Goal: Check status: Check status

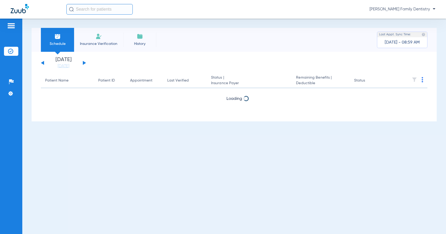
click at [84, 62] on button at bounding box center [84, 63] width 3 height 4
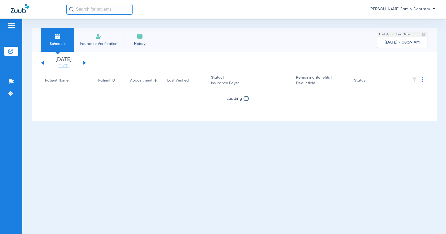
click at [84, 62] on button at bounding box center [84, 63] width 3 height 4
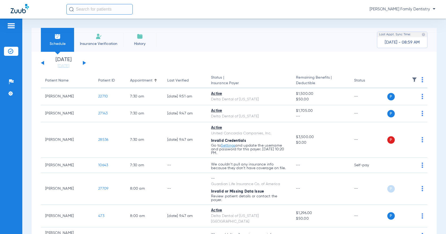
click at [84, 62] on button at bounding box center [84, 63] width 3 height 4
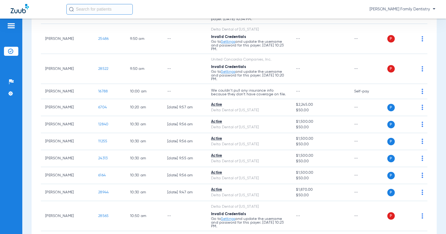
scroll to position [610, 0]
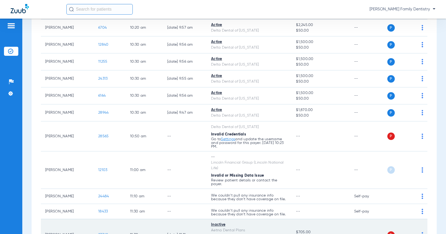
click at [417, 231] on div "P S" at bounding box center [403, 234] width 37 height 7
click at [421, 232] on img at bounding box center [422, 234] width 2 height 5
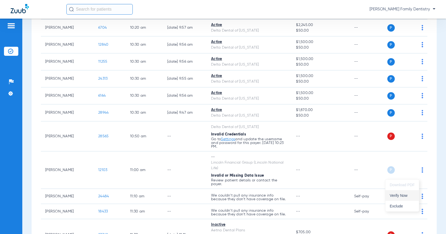
click at [408, 196] on span "Verify Now" at bounding box center [401, 195] width 25 height 4
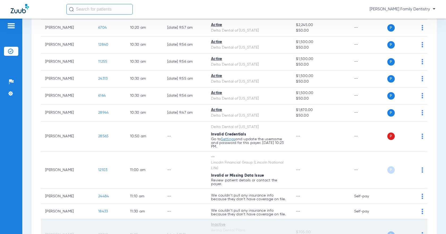
scroll to position [663, 0]
